Goal: Information Seeking & Learning: Learn about a topic

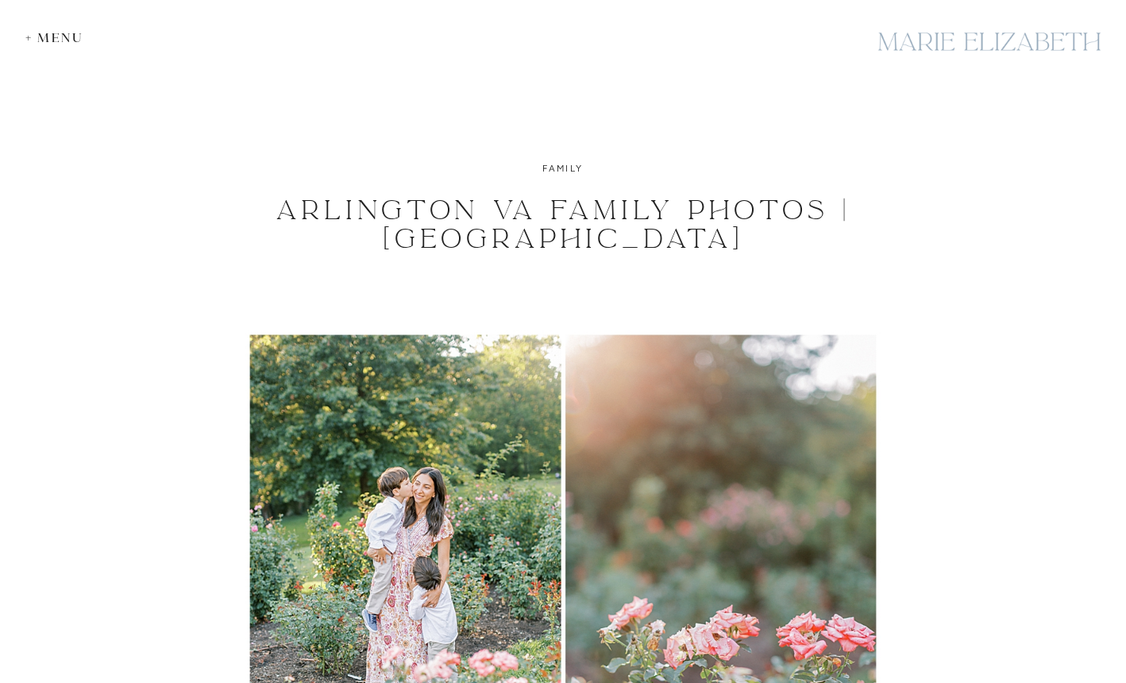
click at [37, 41] on div "+ Menu" at bounding box center [58, 37] width 66 height 15
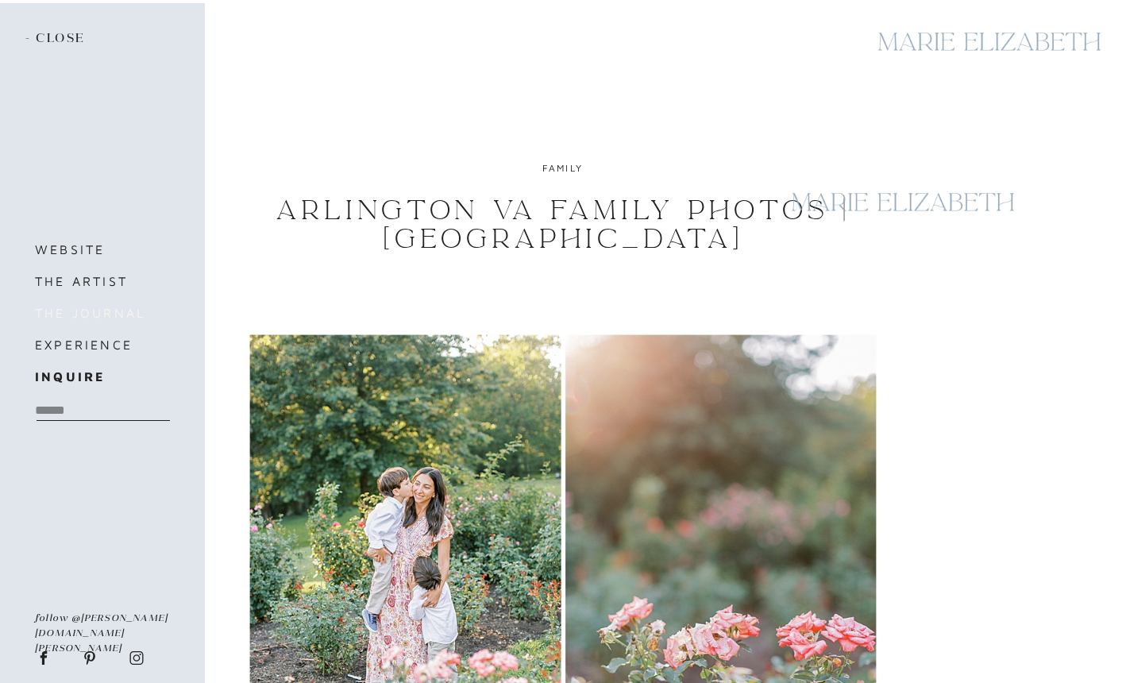
click at [96, 312] on h3 "the journal" at bounding box center [101, 313] width 133 height 22
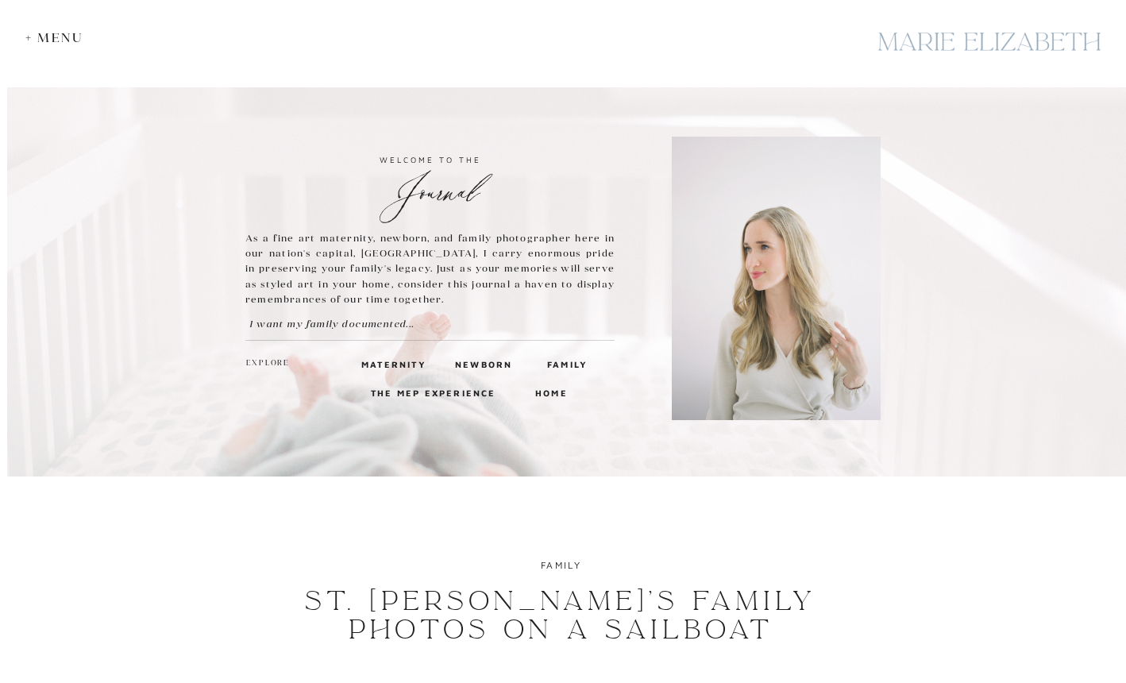
click at [550, 365] on h3 "Family" at bounding box center [566, 364] width 38 height 14
click at [576, 364] on h3 "Family" at bounding box center [566, 364] width 38 height 14
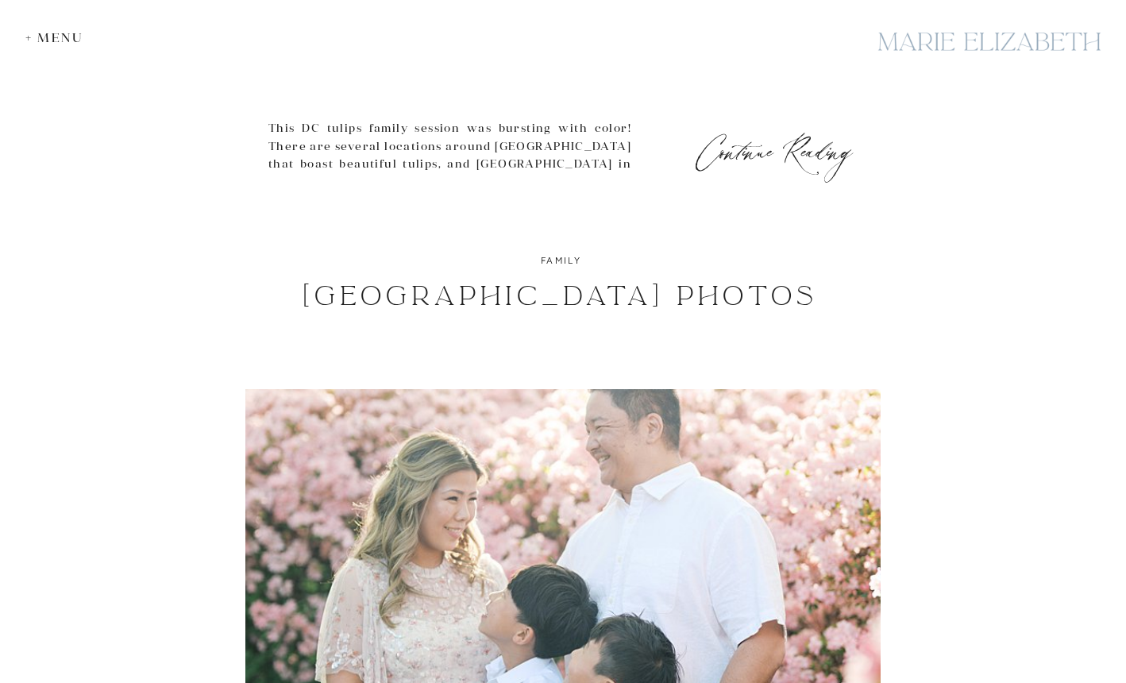
scroll to position [2313, 0]
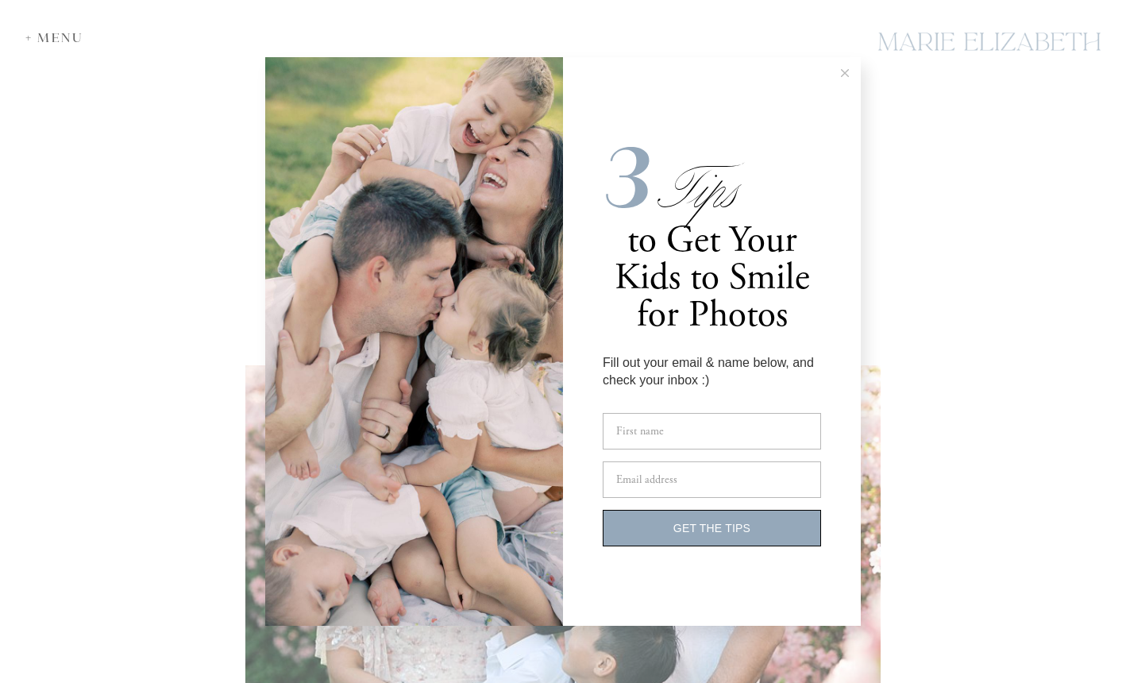
click at [841, 73] on icon at bounding box center [845, 73] width 8 height 8
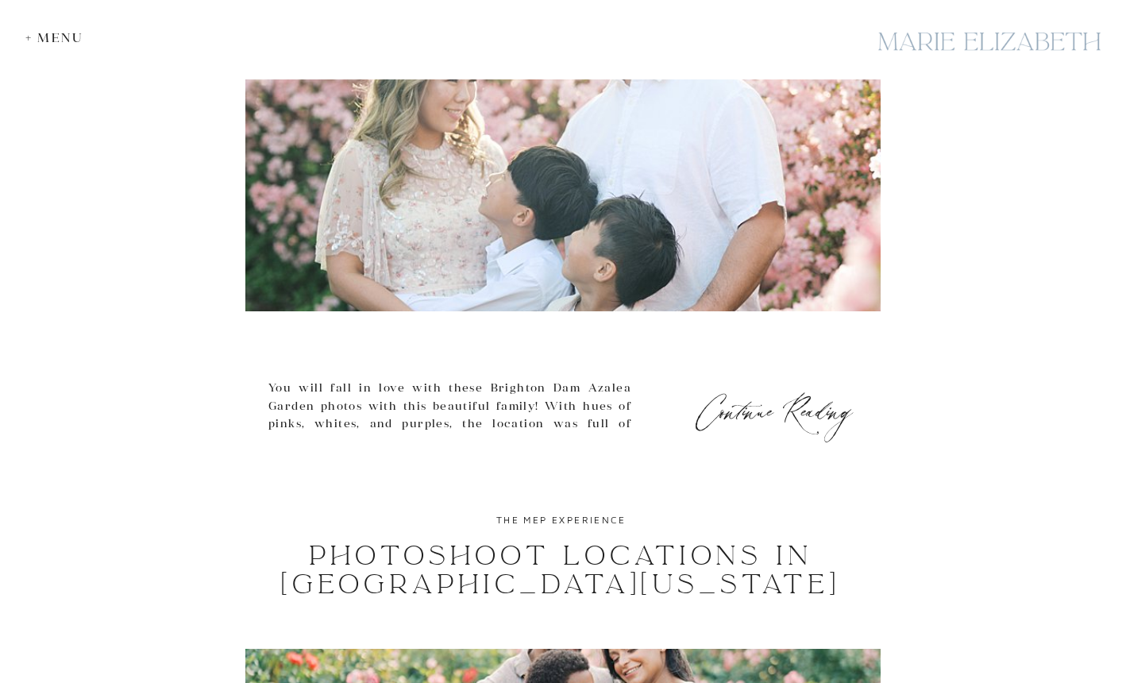
scroll to position [2694, 0]
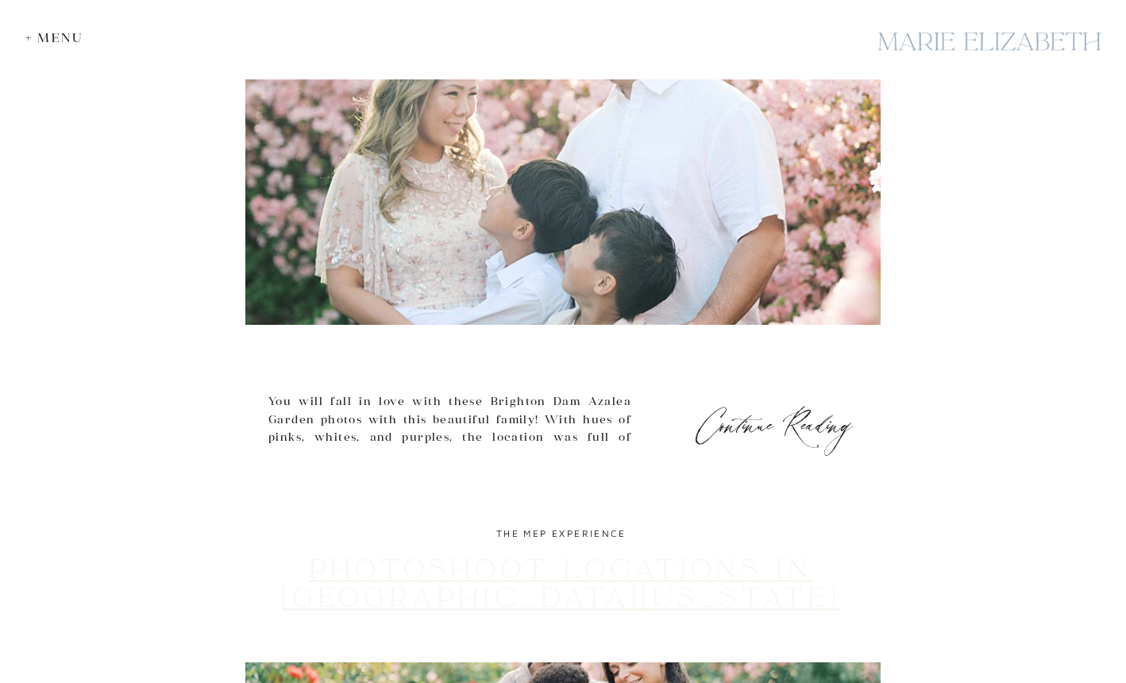
click at [569, 610] on link "Photoshoot Locations in [GEOGRAPHIC_DATA][US_STATE]" at bounding box center [560, 584] width 559 height 62
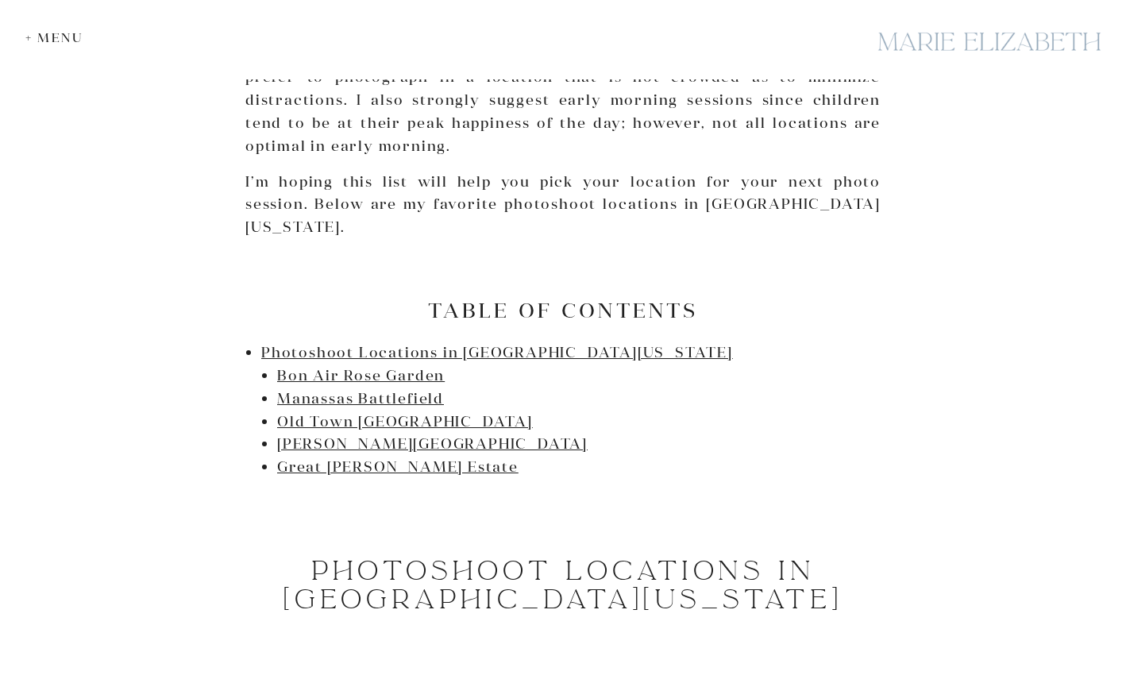
scroll to position [713, 0]
click at [392, 457] on link "Great [PERSON_NAME] Estate" at bounding box center [397, 466] width 241 height 18
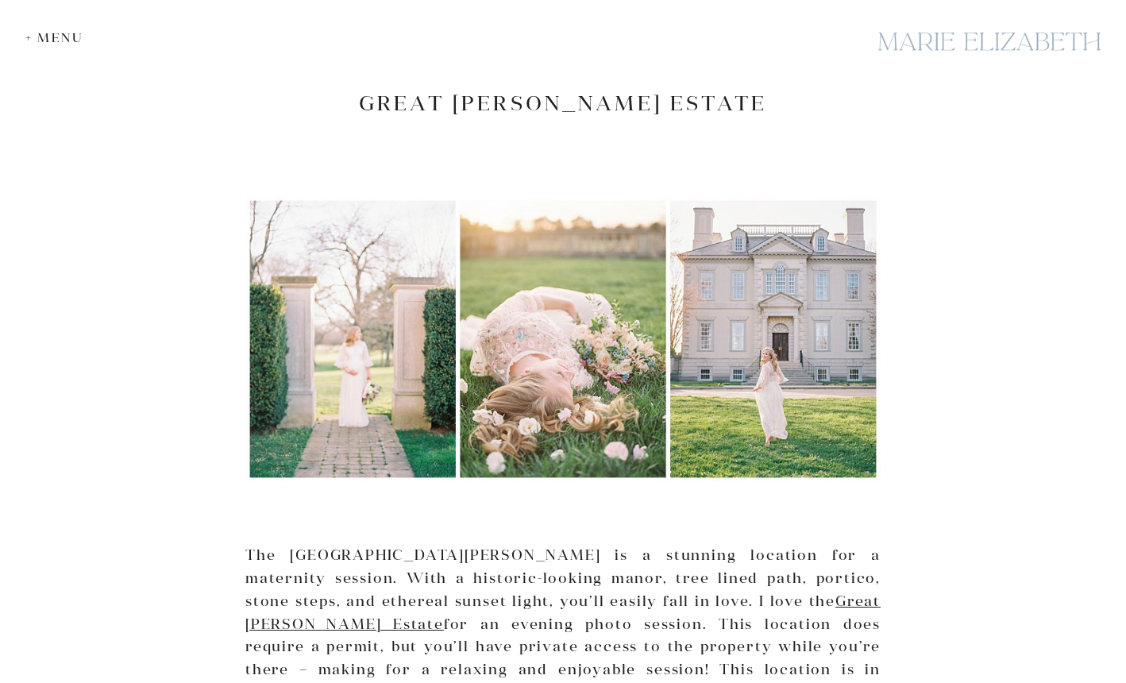
scroll to position [713, 0]
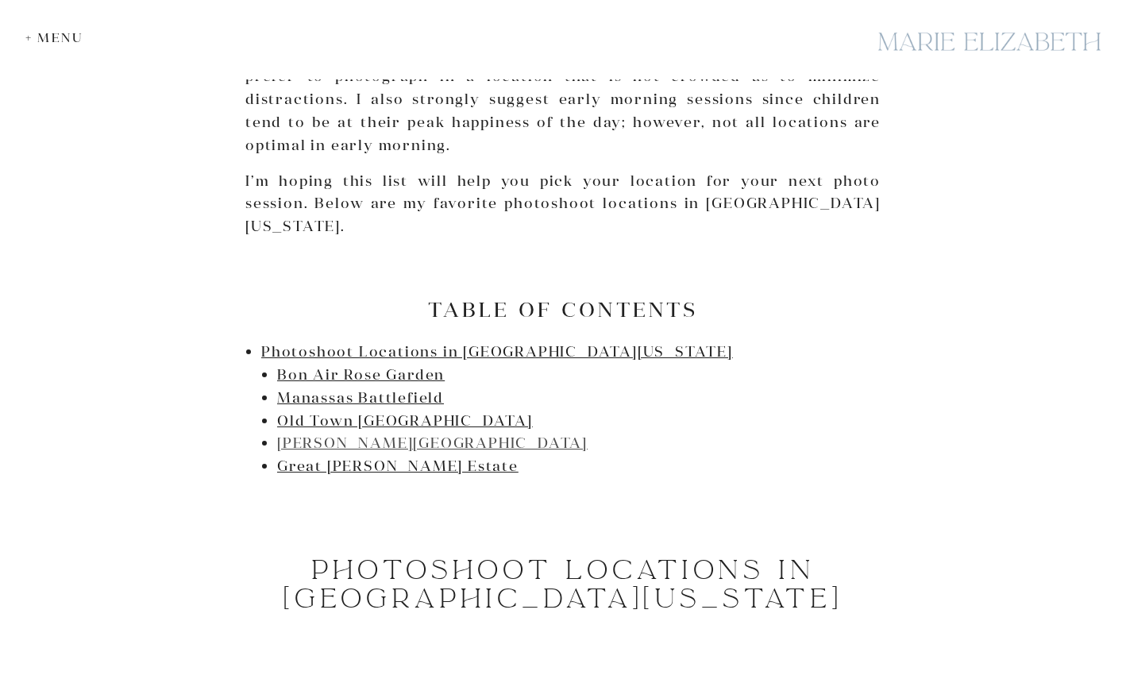
click at [318, 434] on link "[PERSON_NAME][GEOGRAPHIC_DATA]" at bounding box center [432, 443] width 311 height 18
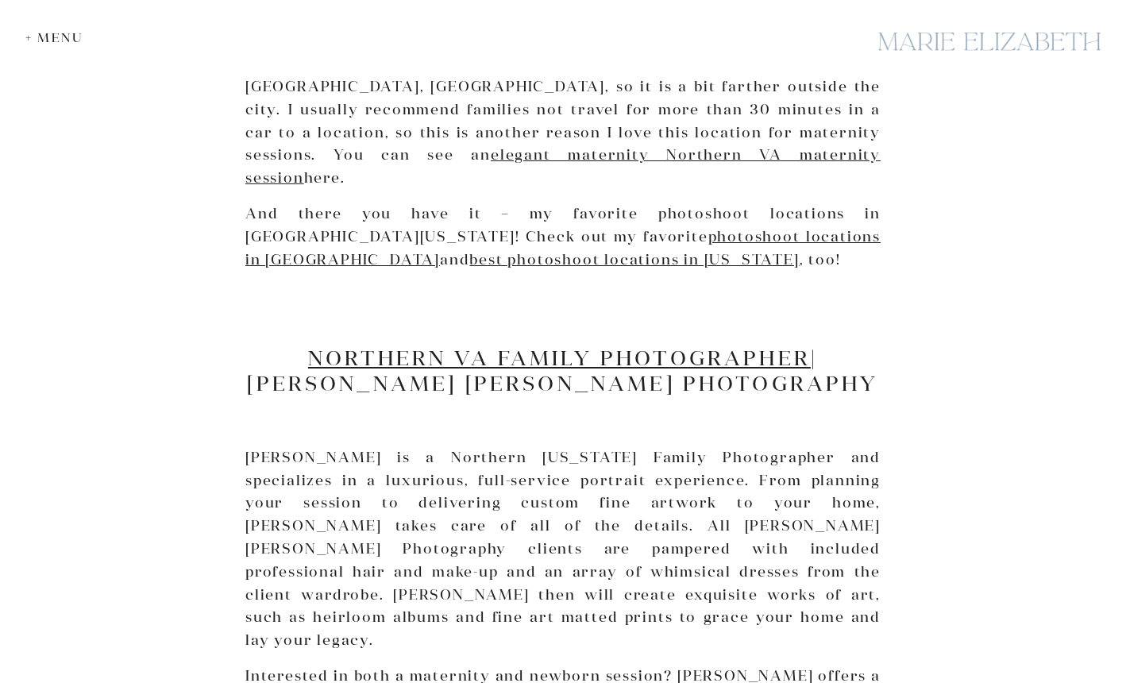
scroll to position [5512, 0]
